Goal: Find specific page/section: Find specific page/section

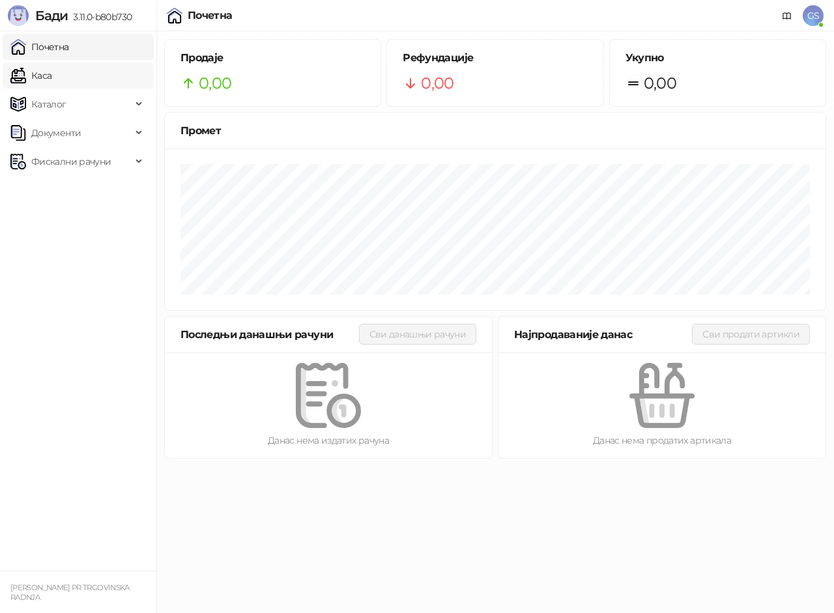
click at [51, 76] on link "Каса" at bounding box center [30, 76] width 41 height 26
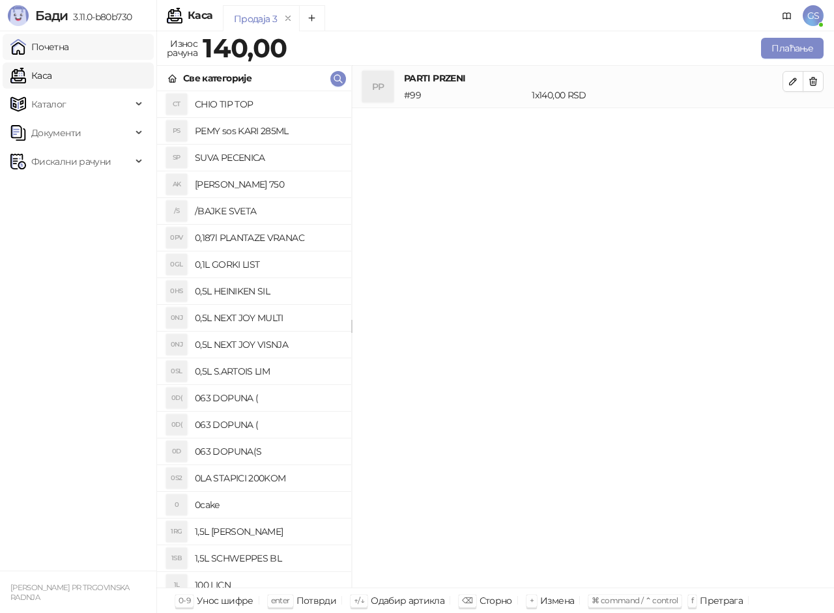
click at [69, 53] on link "Почетна" at bounding box center [39, 47] width 59 height 26
